Goal: Book appointment/travel/reservation

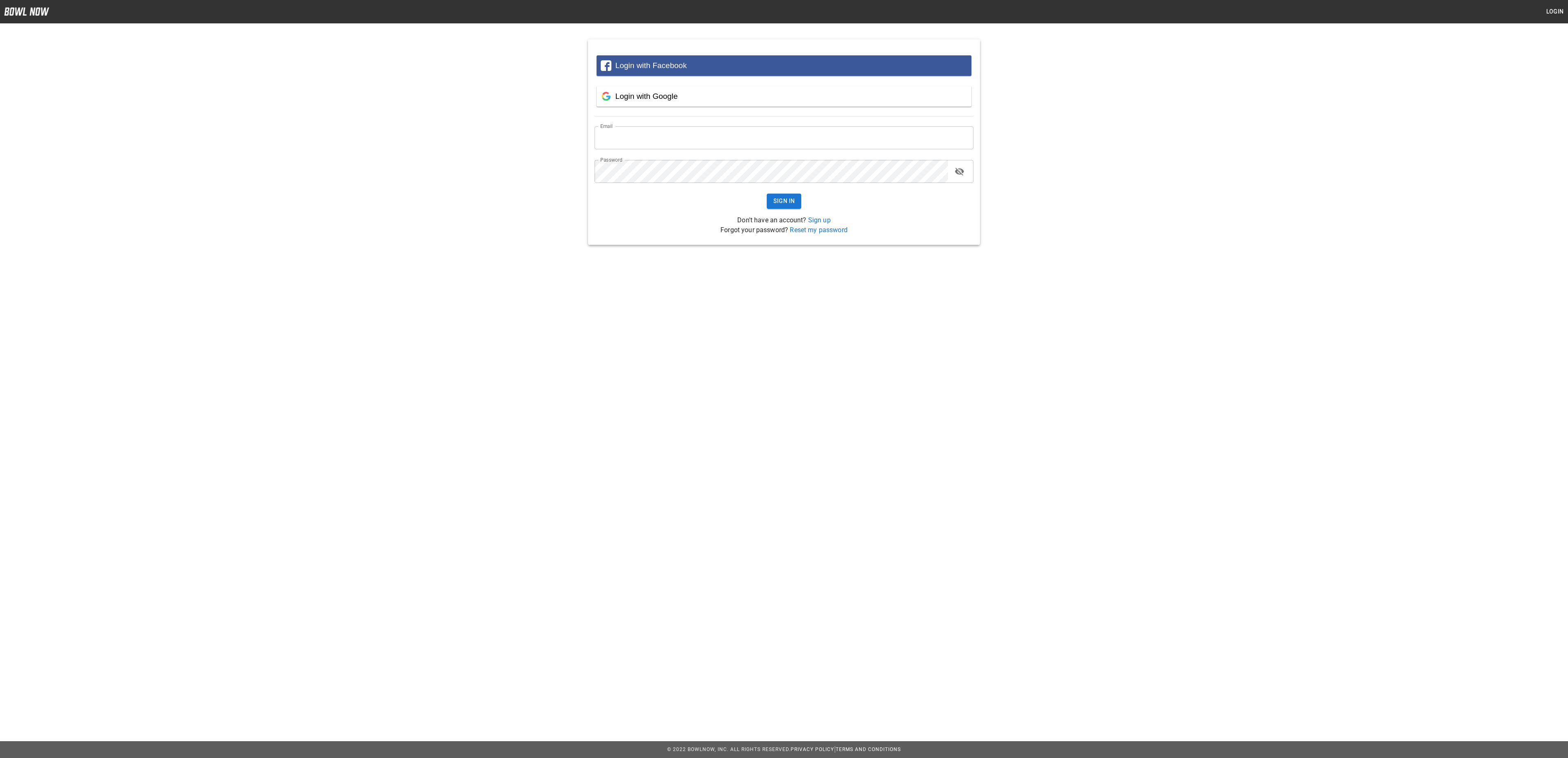
type input "**********"
click at [787, 202] on button "Sign In" at bounding box center [784, 202] width 35 height 15
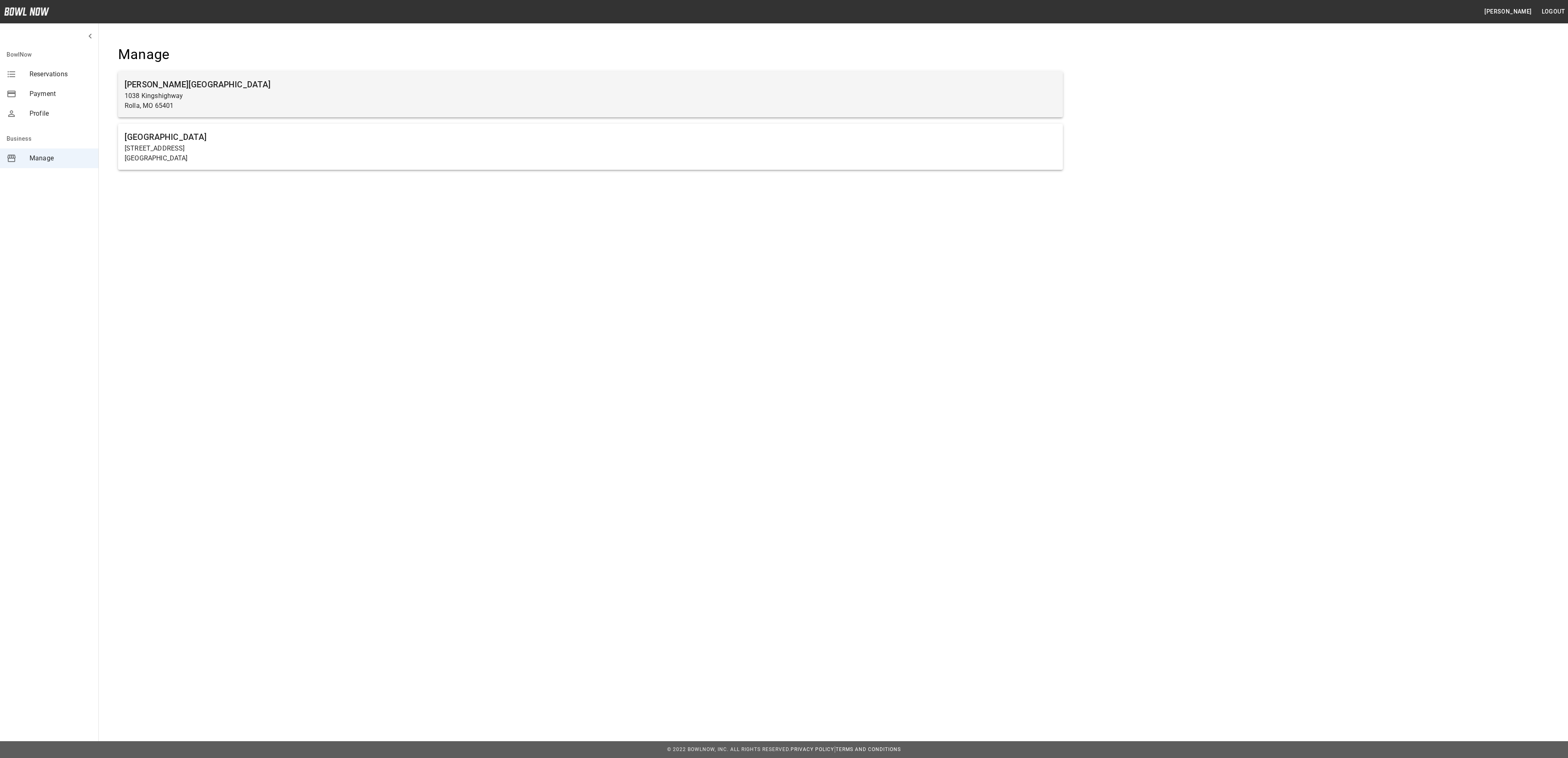
click at [197, 80] on h6 "[PERSON_NAME][GEOGRAPHIC_DATA]" at bounding box center [590, 84] width 931 height 13
